Goal: Task Accomplishment & Management: Use online tool/utility

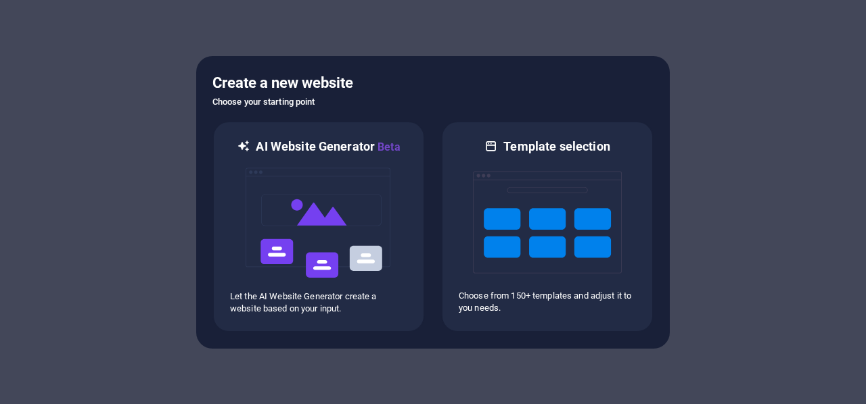
scroll to position [53, 0]
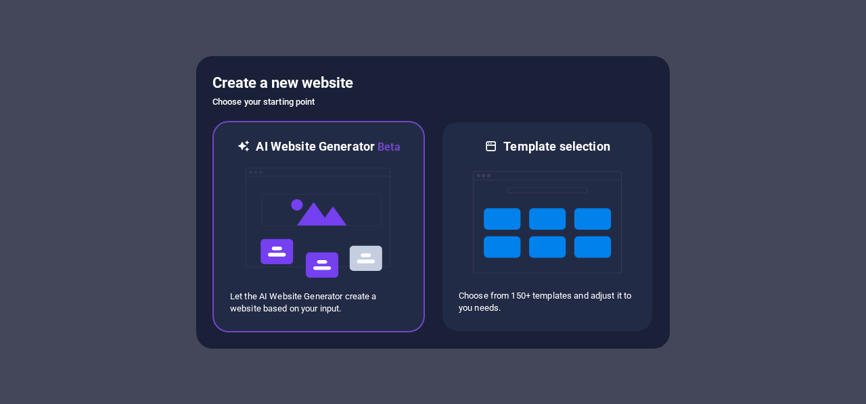
click at [329, 193] on img at bounding box center [318, 223] width 149 height 135
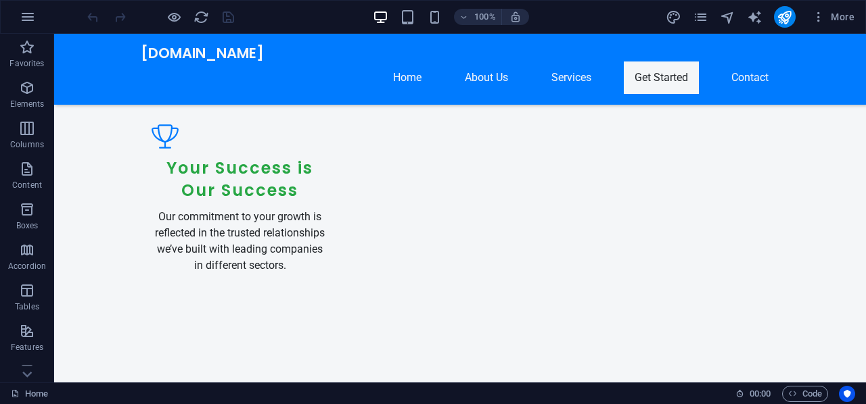
scroll to position [1741, 0]
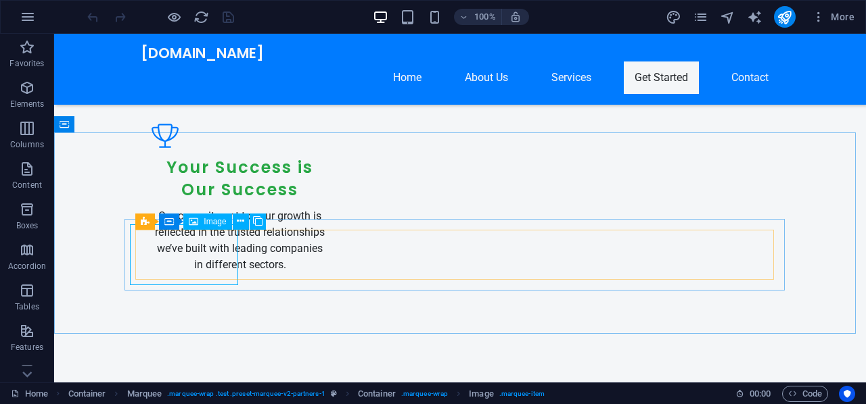
click at [204, 228] on div "Image" at bounding box center [207, 222] width 48 height 16
click at [195, 227] on div "Container" at bounding box center [189, 222] width 61 height 16
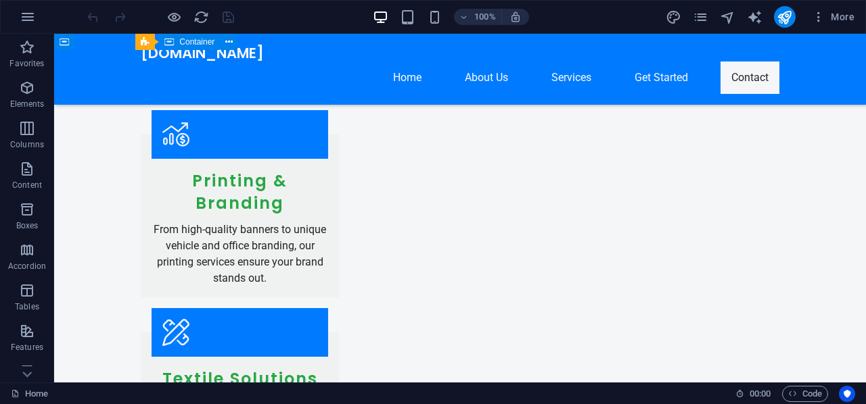
scroll to position [2494, 0]
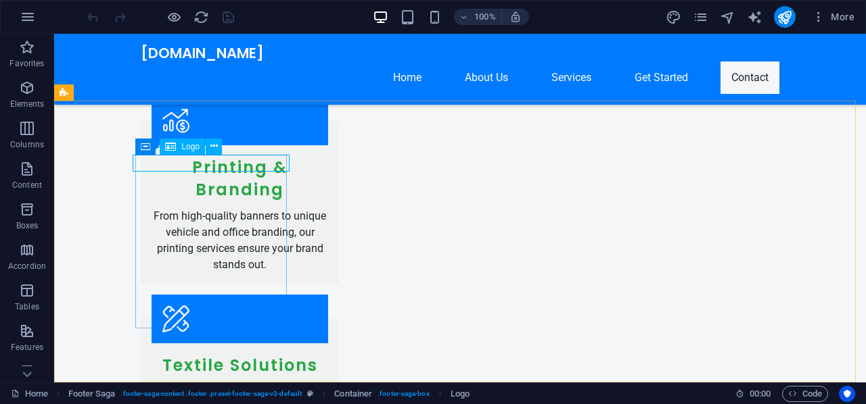
click at [189, 150] on span "Logo" at bounding box center [190, 147] width 18 height 8
click at [212, 147] on icon at bounding box center [213, 146] width 7 height 14
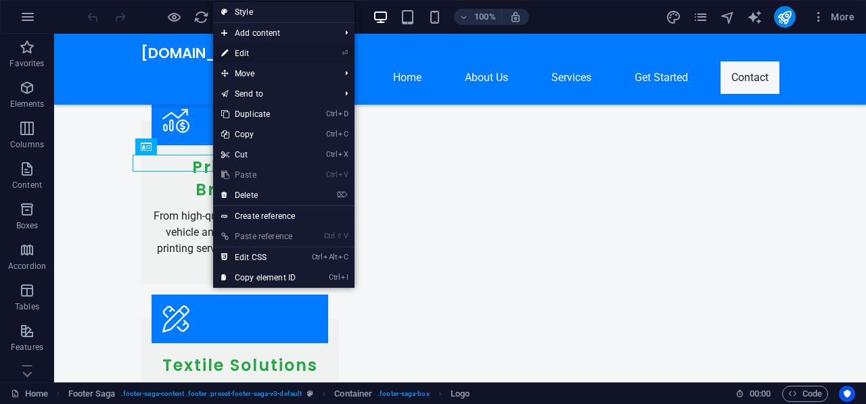
click at [254, 49] on link "⏎ Edit" at bounding box center [258, 53] width 91 height 20
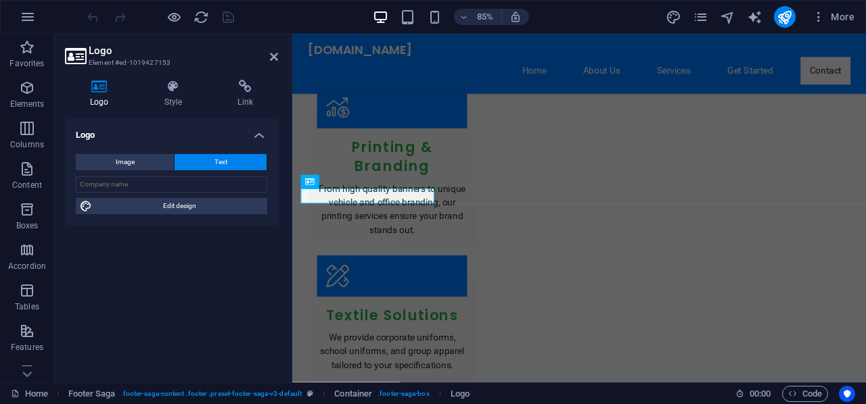
scroll to position [2432, 0]
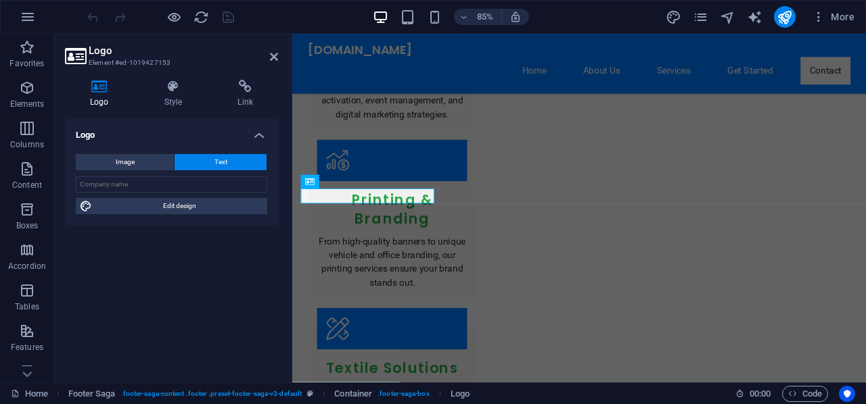
click at [101, 97] on h4 "Logo" at bounding box center [102, 94] width 74 height 28
click at [133, 191] on input "text" at bounding box center [171, 184] width 191 height 16
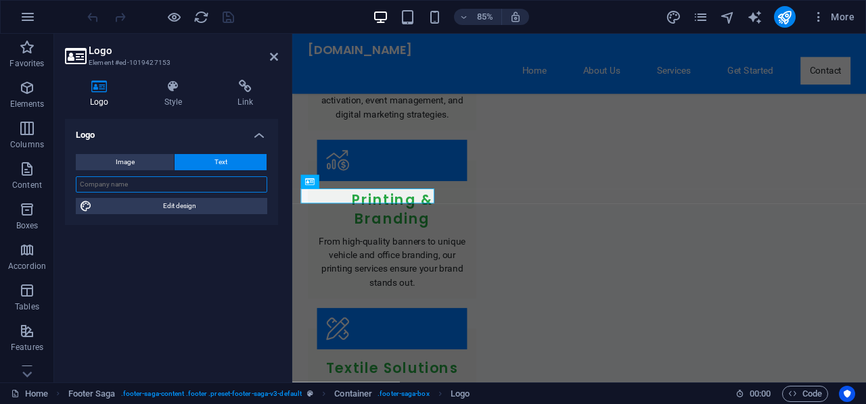
type input "OWNTECHS COMPANY LTD"
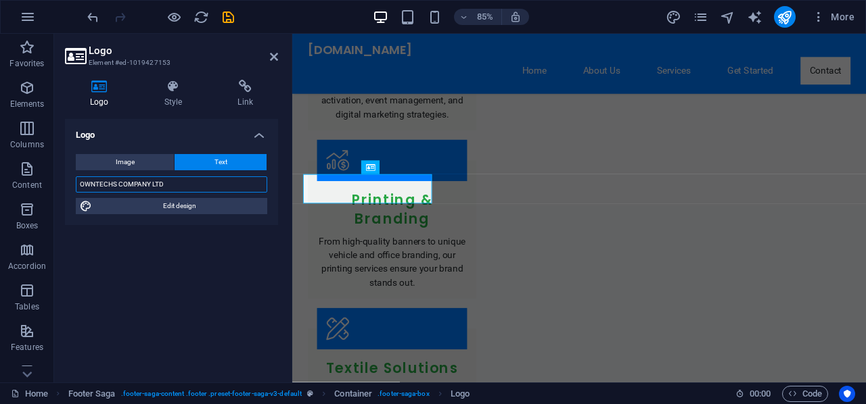
scroll to position [2449, 0]
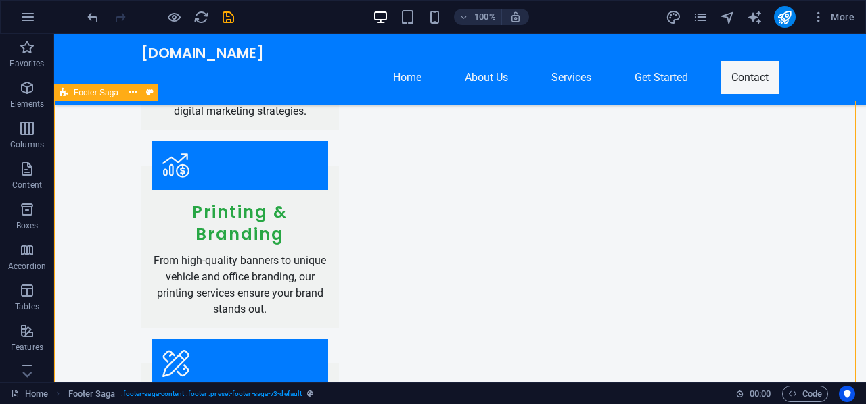
scroll to position [2494, 0]
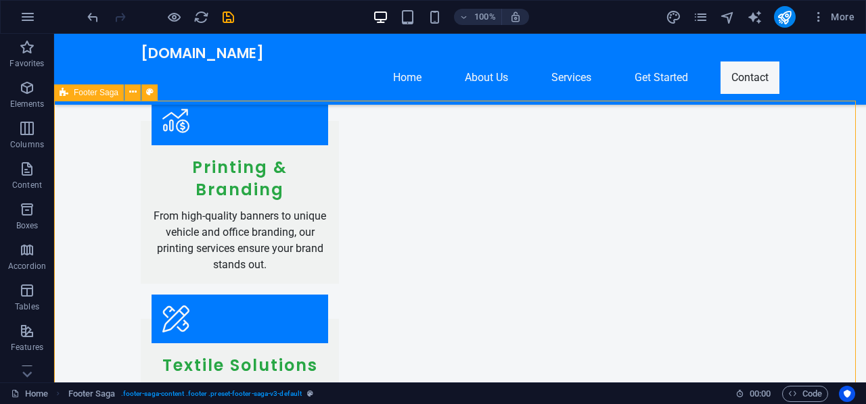
click at [246, 69] on div "test.owntechsict.com Home About Us Services Get Started Contact" at bounding box center [459, 69] width 811 height 71
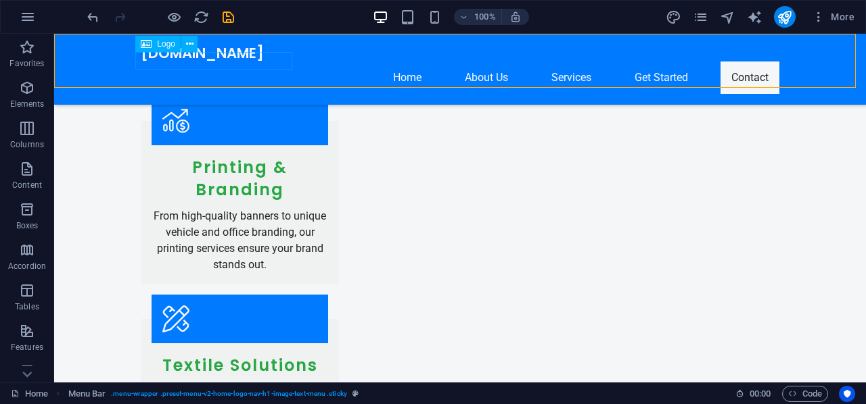
click at [210, 56] on div "[DOMAIN_NAME]" at bounding box center [460, 53] width 638 height 17
click at [170, 44] on span "Logo" at bounding box center [166, 44] width 18 height 8
click at [190, 43] on icon at bounding box center [189, 44] width 7 height 14
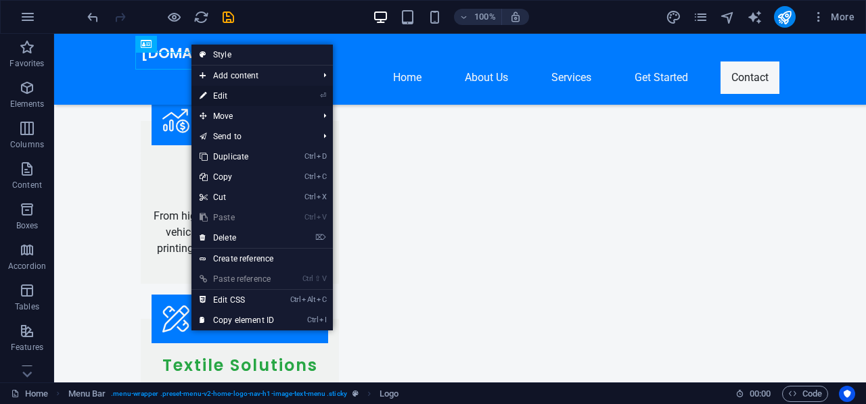
click at [218, 94] on link "⏎ Edit" at bounding box center [236, 96] width 91 height 20
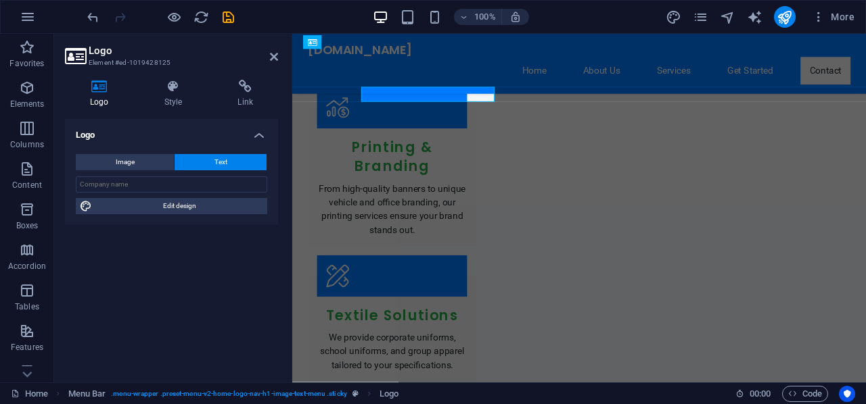
scroll to position [2449, 0]
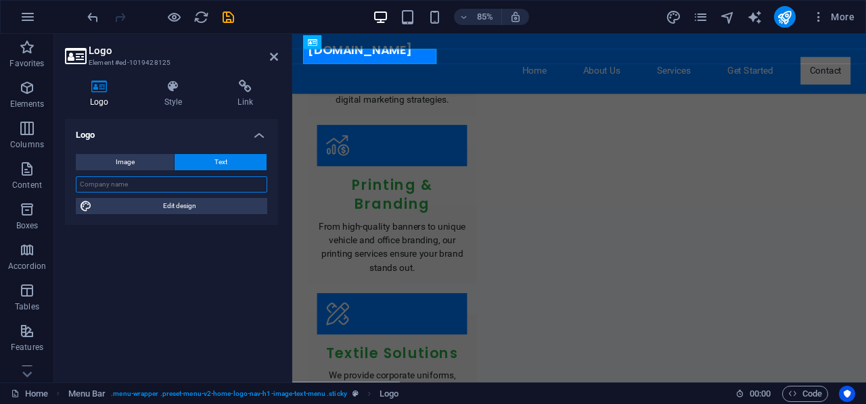
click at [129, 178] on input "text" at bounding box center [171, 184] width 191 height 16
click at [179, 214] on div "Image Text Drag files here, click to choose files or select files from Files or…" at bounding box center [171, 184] width 213 height 82
click at [143, 184] on input "text" at bounding box center [171, 184] width 191 height 16
type input "OWNTECHS COMPANY LTD"
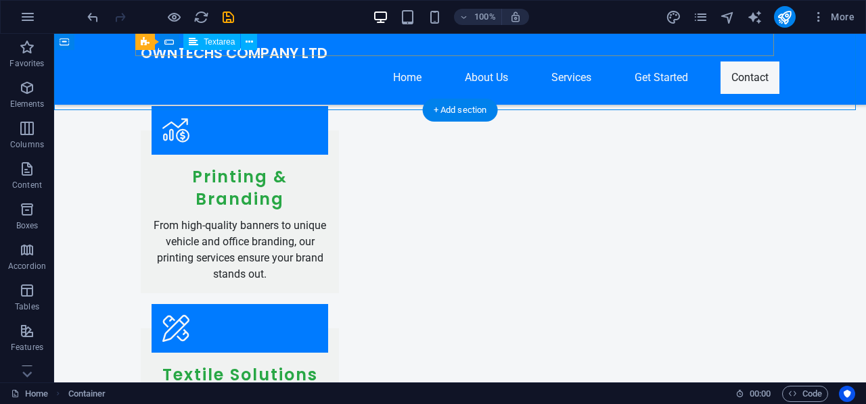
scroll to position [2511, 0]
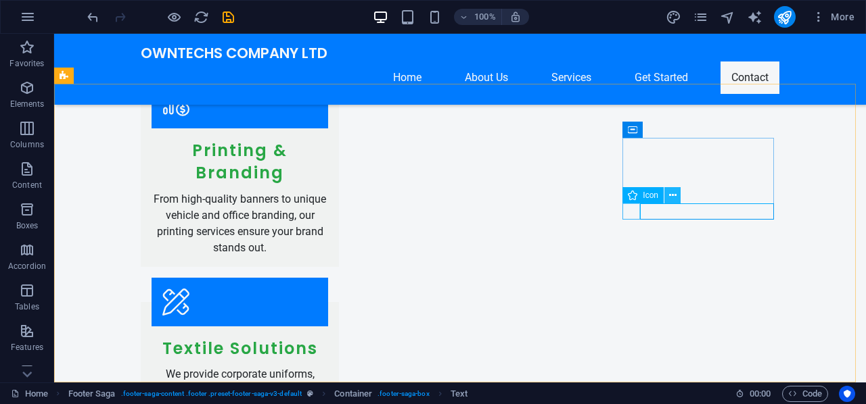
click at [672, 199] on icon at bounding box center [672, 196] width 7 height 14
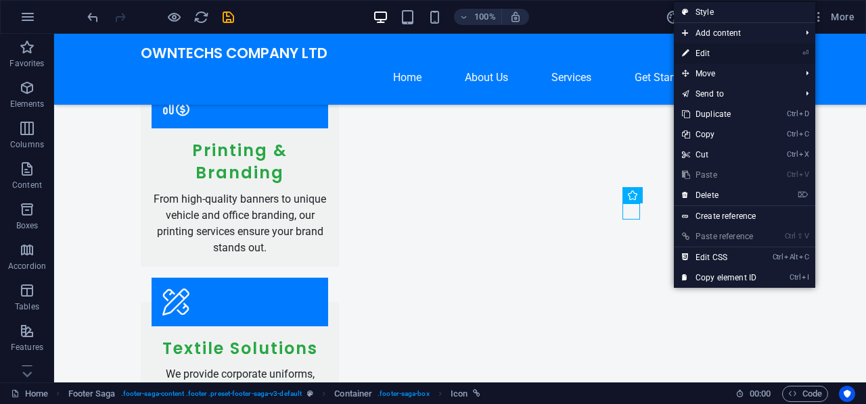
click at [701, 55] on link "⏎ Edit" at bounding box center [719, 53] width 91 height 20
select select "xMidYMid"
select select "px"
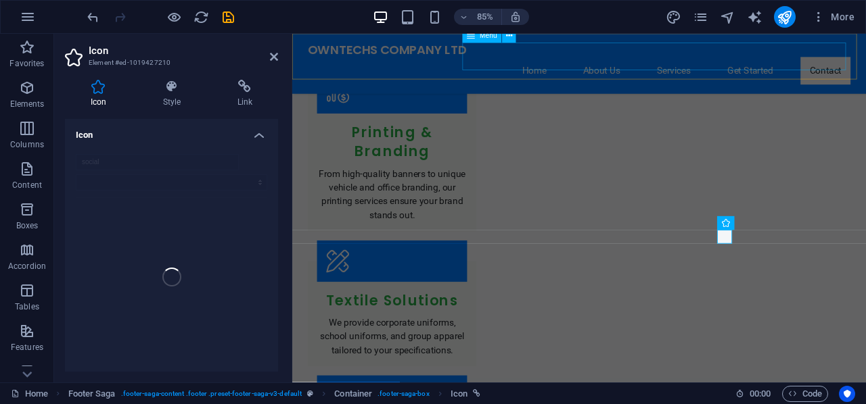
scroll to position [2449, 0]
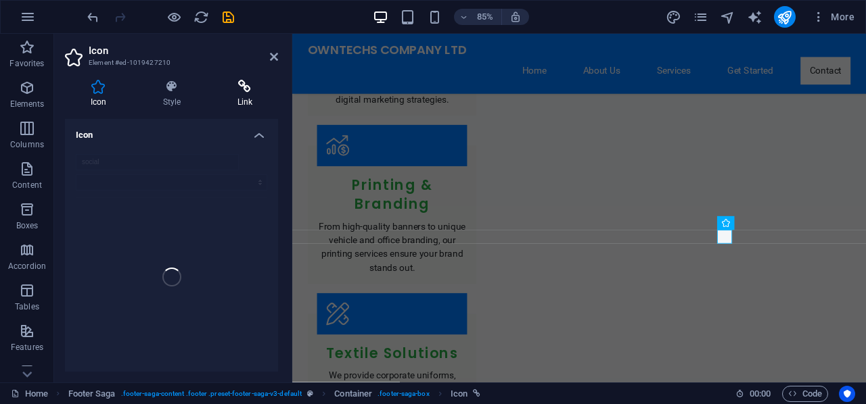
click at [245, 91] on icon at bounding box center [245, 87] width 66 height 14
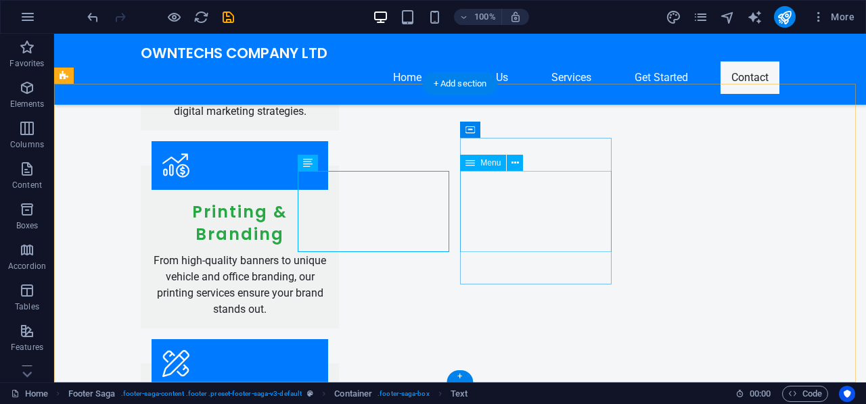
scroll to position [2511, 0]
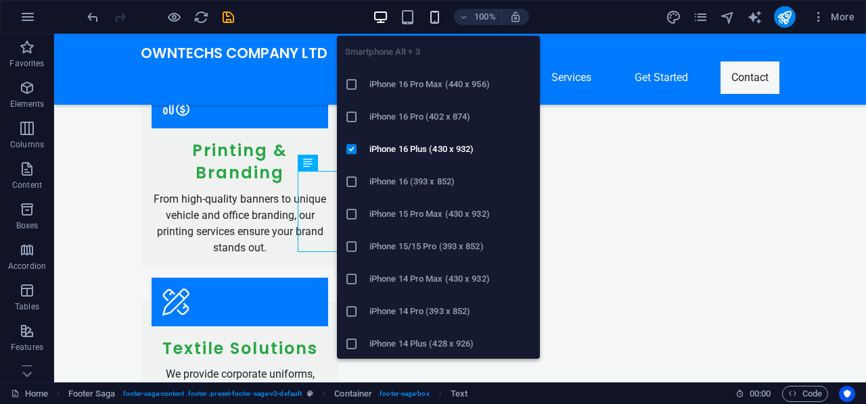
click at [434, 18] on icon "button" at bounding box center [435, 17] width 16 height 16
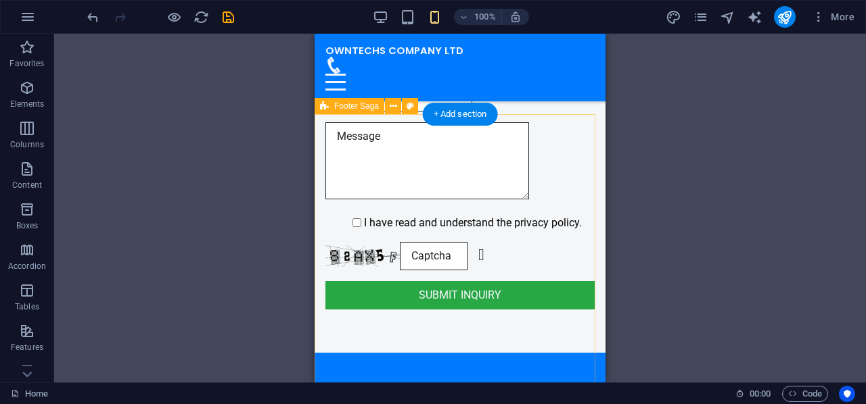
scroll to position [4011, 0]
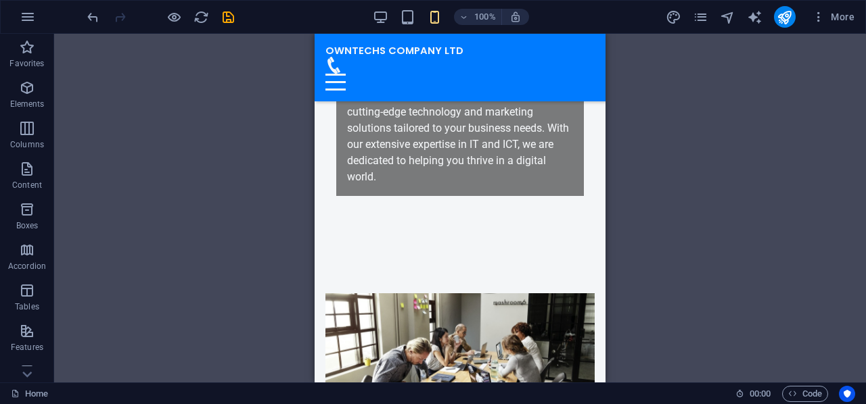
click at [564, 69] on div "OWNTECHS COMPANY LTD Home About Us Services Get Started Contact" at bounding box center [459, 68] width 291 height 68
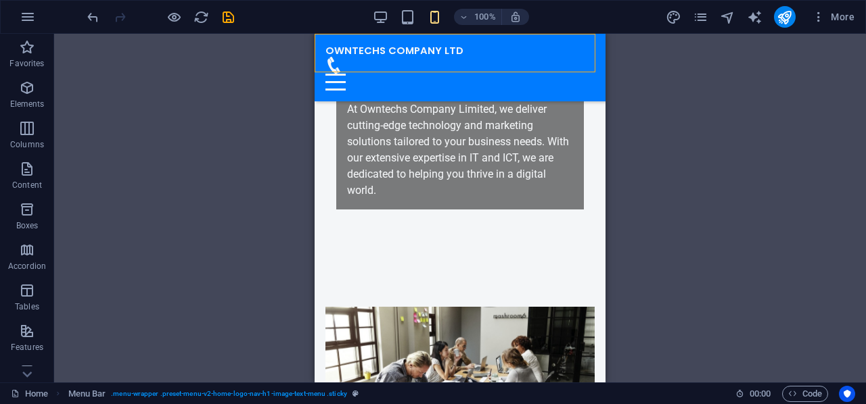
click at [573, 69] on div "OWNTECHS COMPANY LTD Home About Us Services Get Started Contact" at bounding box center [459, 68] width 291 height 68
click at [572, 74] on div at bounding box center [459, 82] width 269 height 17
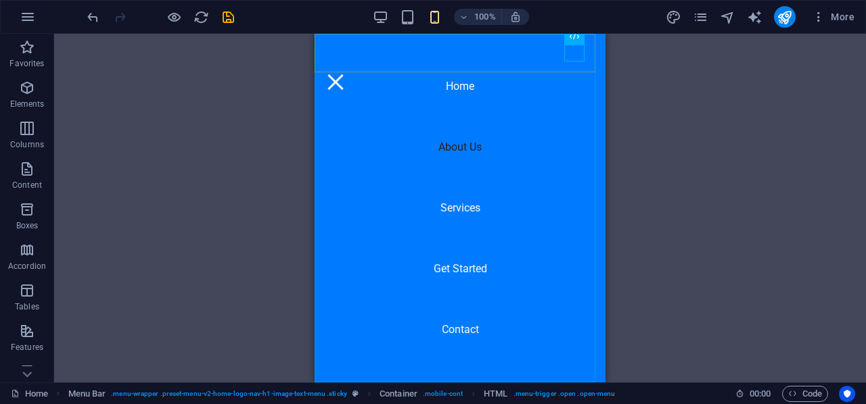
click at [450, 210] on nav "Home About Us Services Get Started Contact" at bounding box center [459, 208] width 291 height 349
click at [346, 74] on div at bounding box center [335, 82] width 20 height 17
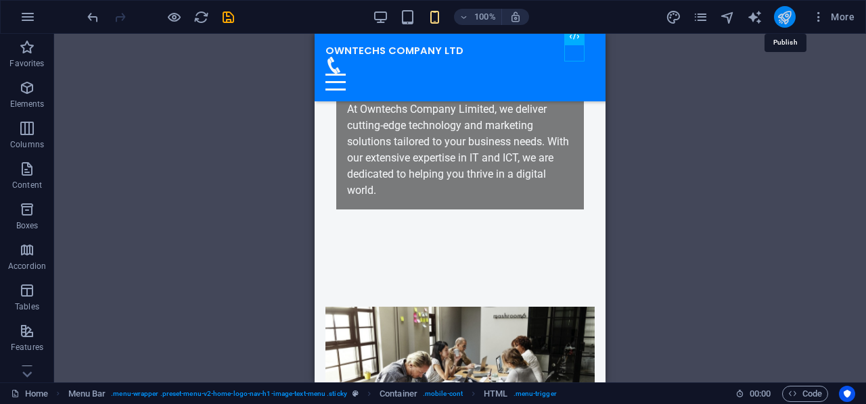
click at [783, 22] on icon "publish" at bounding box center [784, 17] width 16 height 16
checkbox input "false"
